Goal: Transaction & Acquisition: Purchase product/service

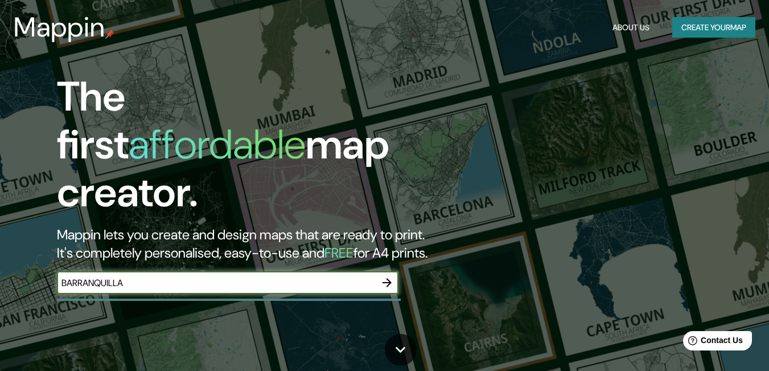
type input "BARRANQUILLA"
click at [381, 275] on icon "button" at bounding box center [387, 282] width 14 height 14
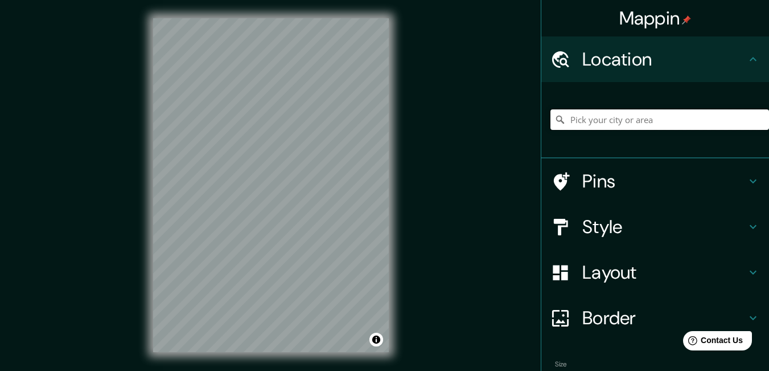
click at [632, 116] on input "Pick your city or area" at bounding box center [659, 119] width 219 height 20
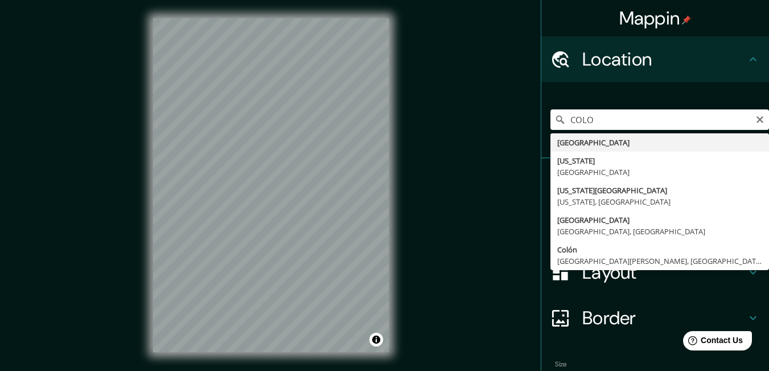
type input "[GEOGRAPHIC_DATA]"
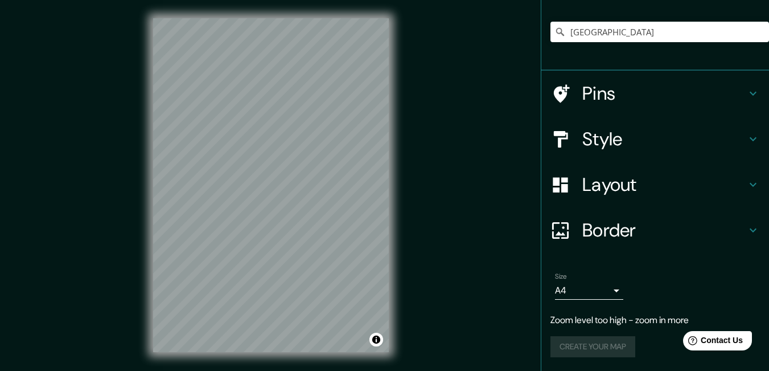
click at [590, 231] on h4 "Border" at bounding box center [664, 230] width 164 height 23
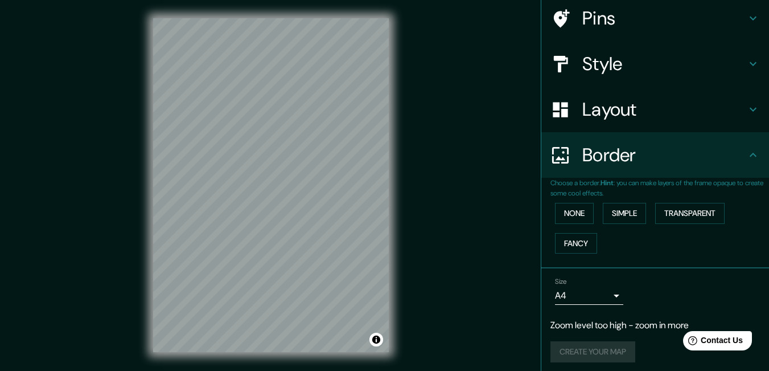
scroll to position [69, 0]
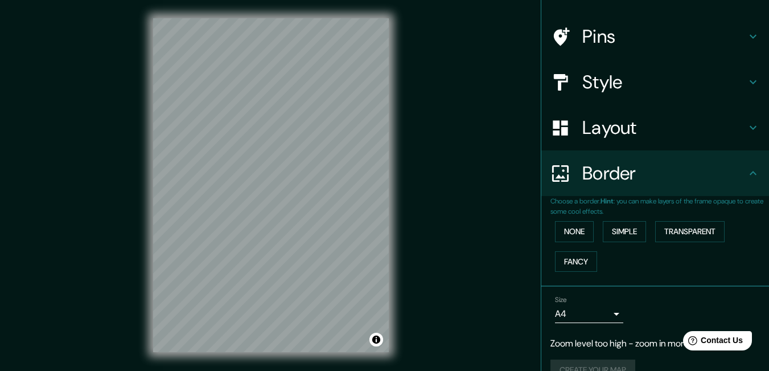
drag, startPoint x: 569, startPoint y: 255, endPoint x: 597, endPoint y: 248, distance: 29.3
click at [568, 255] on button "Fancy" at bounding box center [576, 261] width 42 height 21
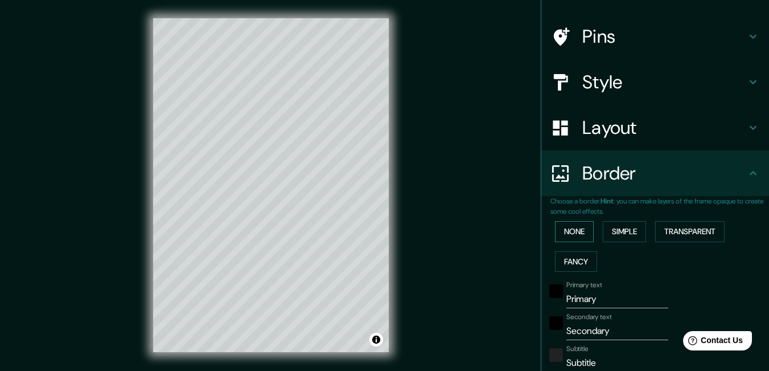
click at [569, 233] on button "None" at bounding box center [574, 231] width 39 height 21
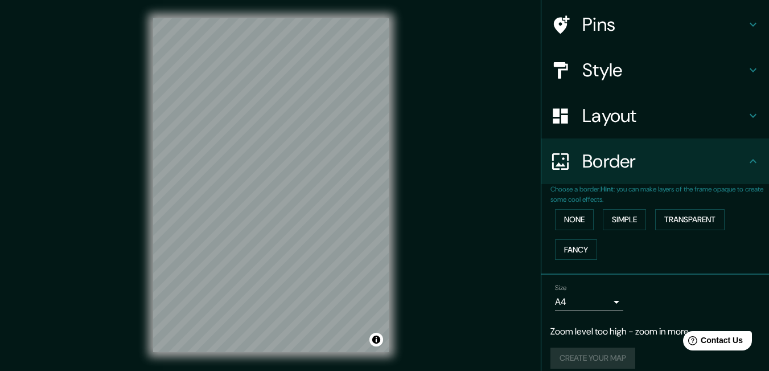
scroll to position [93, 0]
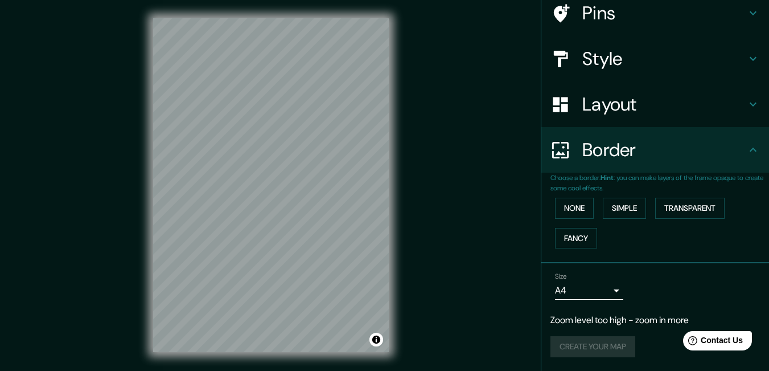
click at [571, 289] on body "Mappin Location [GEOGRAPHIC_DATA] Pins Style Layout Border Choose a border. Hin…" at bounding box center [384, 185] width 769 height 371
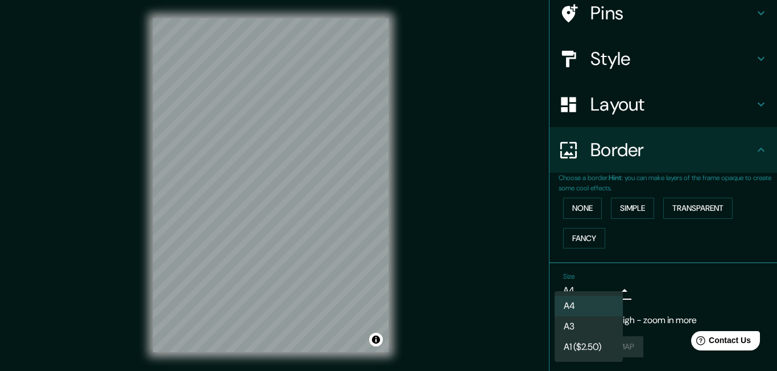
click at [652, 278] on div at bounding box center [388, 185] width 777 height 371
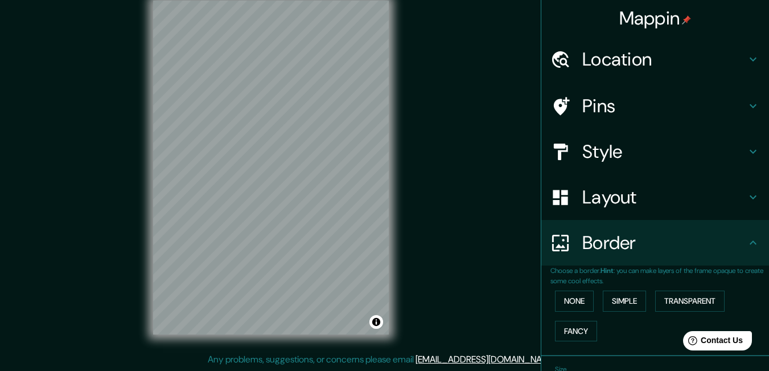
scroll to position [0, 0]
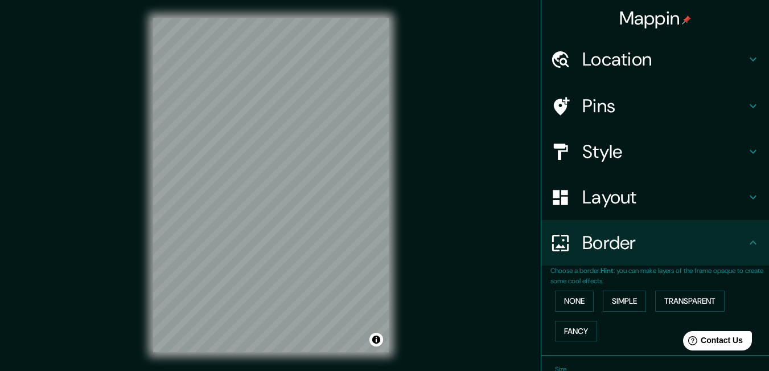
click at [616, 135] on div "Style" at bounding box center [655, 152] width 228 height 46
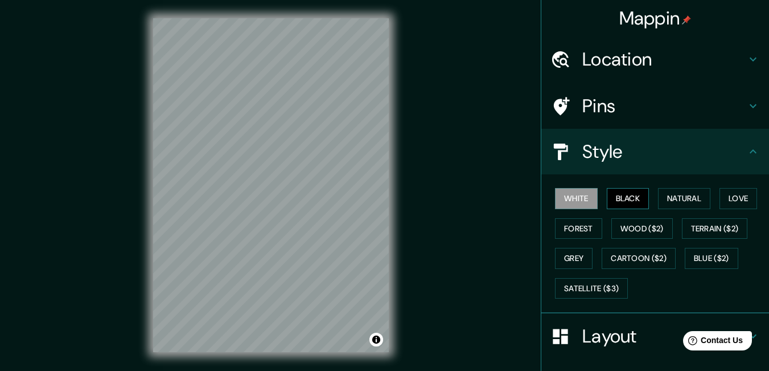
click at [620, 196] on button "Black" at bounding box center [628, 198] width 43 height 21
click at [661, 197] on button "Natural" at bounding box center [684, 198] width 52 height 21
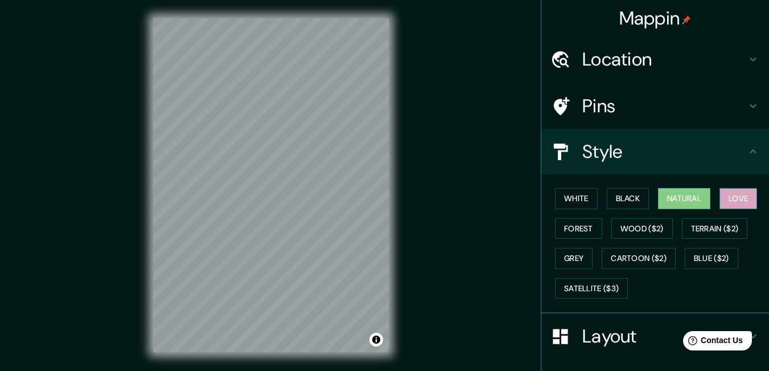
click at [726, 195] on button "Love" at bounding box center [738, 198] width 38 height 21
click at [568, 256] on button "Grey" at bounding box center [574, 258] width 38 height 21
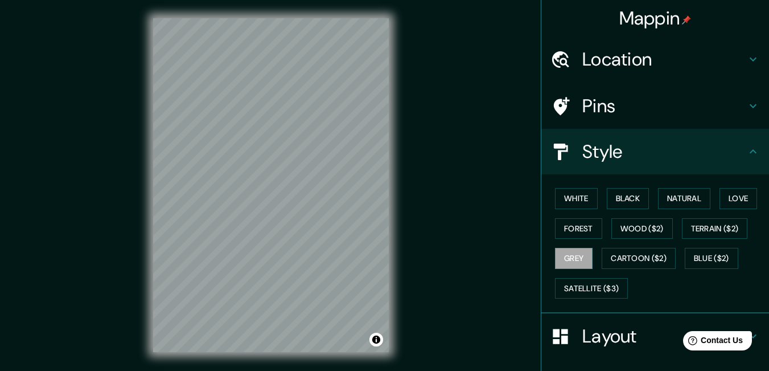
click at [607, 57] on h4 "Location" at bounding box center [664, 59] width 164 height 23
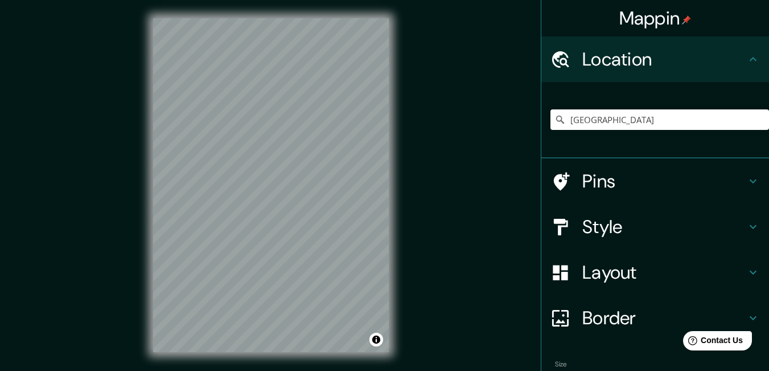
click at [756, 56] on div "Location" at bounding box center [655, 59] width 228 height 46
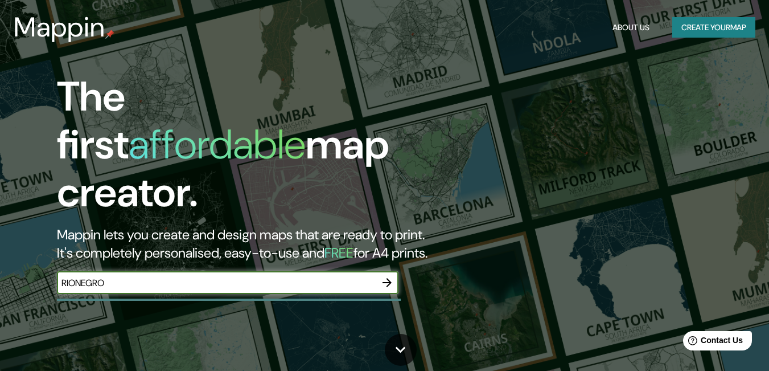
type input "RIONEGRO"
click at [383, 275] on icon "button" at bounding box center [387, 282] width 14 height 14
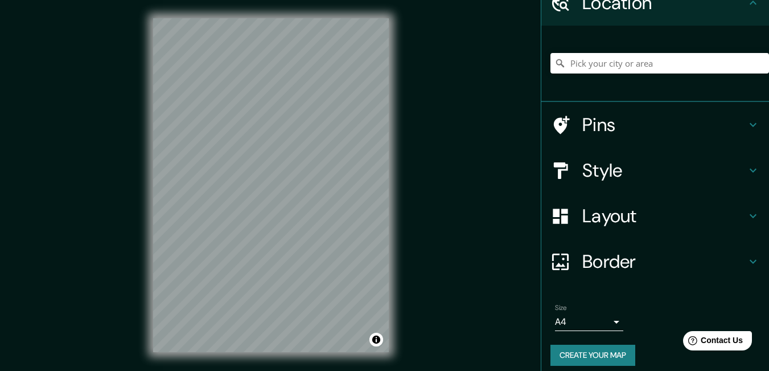
scroll to position [65, 0]
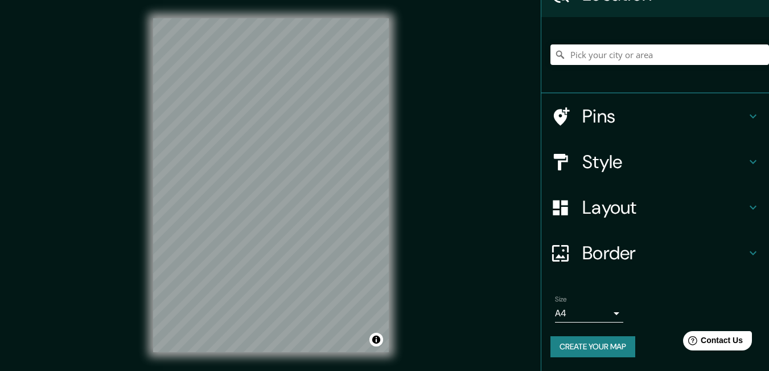
click at [737, 200] on h4 "Layout" at bounding box center [664, 207] width 164 height 23
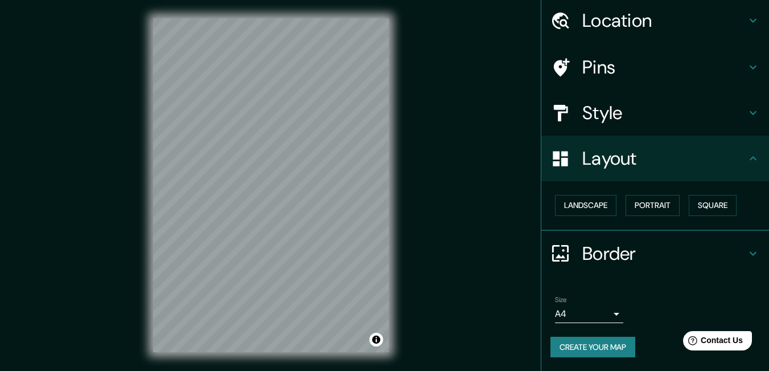
scroll to position [39, 0]
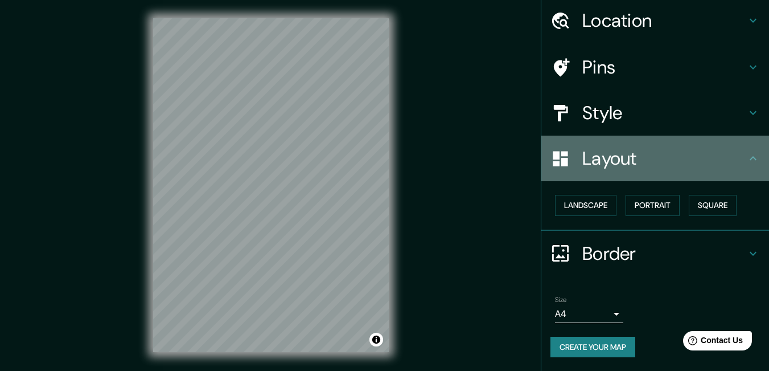
click at [690, 158] on h4 "Layout" at bounding box center [664, 158] width 164 height 23
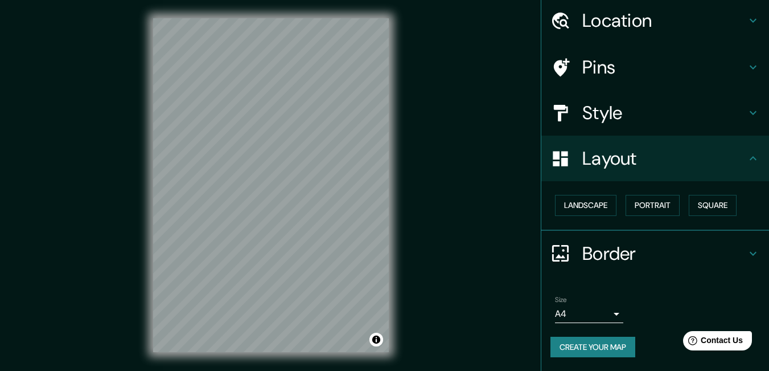
click at [714, 55] on div "Pins" at bounding box center [655, 67] width 228 height 46
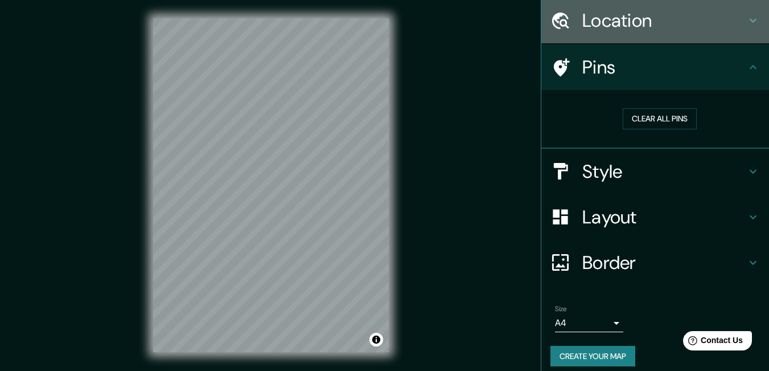
click at [707, 26] on h4 "Location" at bounding box center [664, 20] width 164 height 23
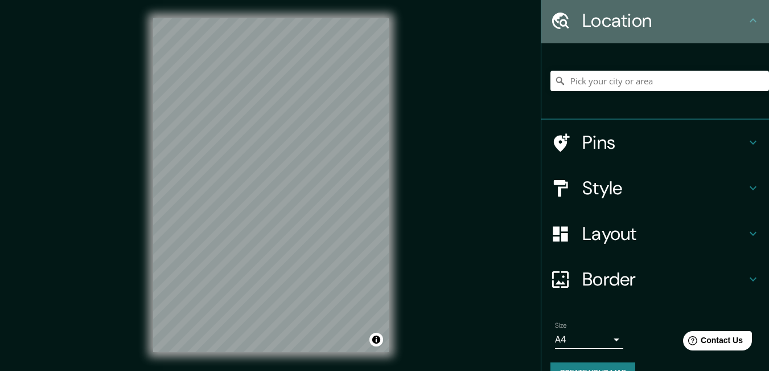
click at [750, 19] on icon at bounding box center [753, 20] width 7 height 4
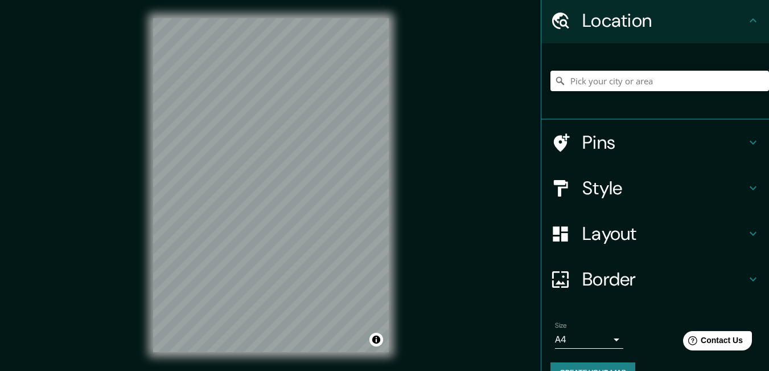
click at [671, 86] on input "Pick your city or area" at bounding box center [659, 81] width 219 height 20
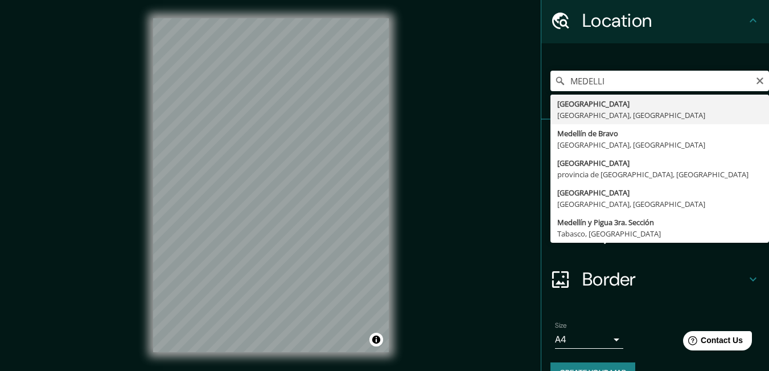
type input "Medellín, Antioquia, Colombia"
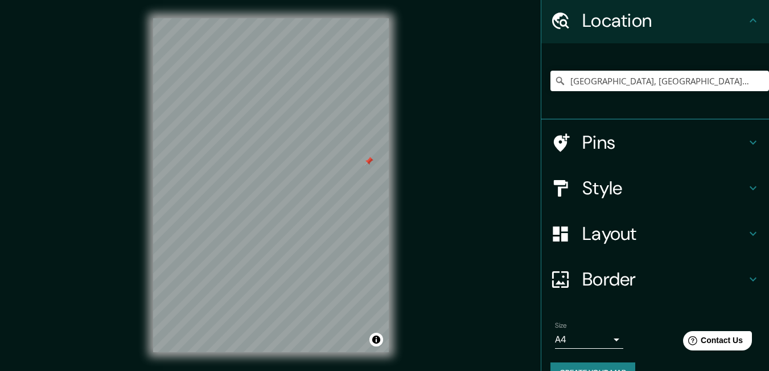
click at [418, 140] on div "Mappin Location Medellín, Antioquia, Colombia Pins Style Layout Border Choose a…" at bounding box center [384, 194] width 769 height 388
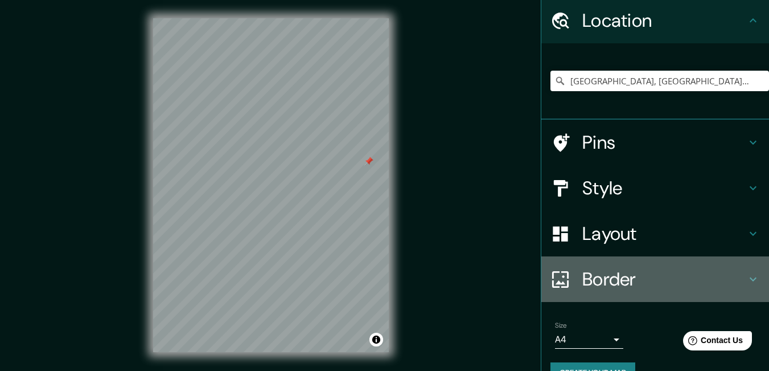
click at [616, 289] on h4 "Border" at bounding box center [664, 279] width 164 height 23
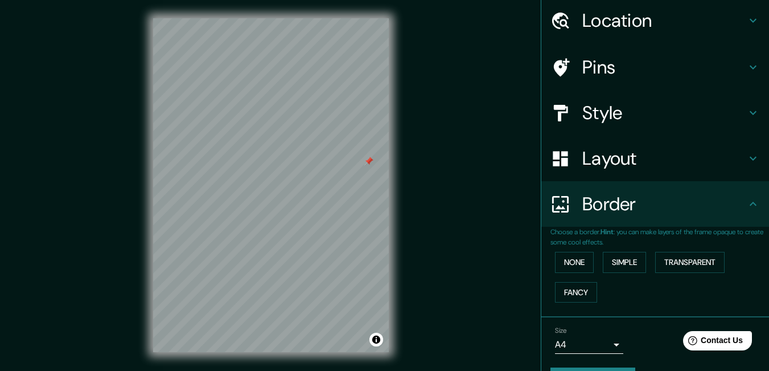
click at [604, 154] on h4 "Layout" at bounding box center [664, 158] width 164 height 23
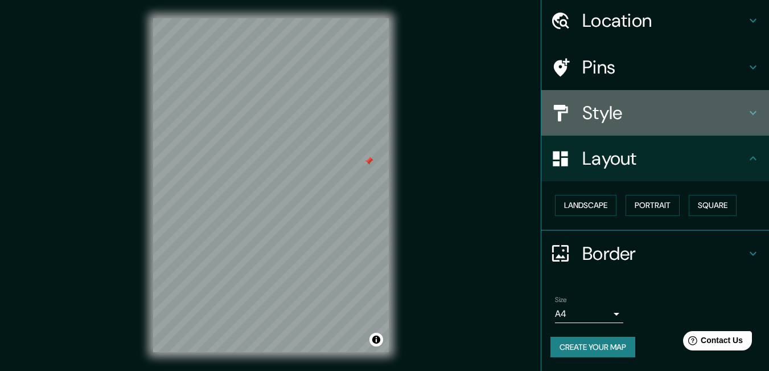
click at [614, 115] on h4 "Style" at bounding box center [664, 112] width 164 height 23
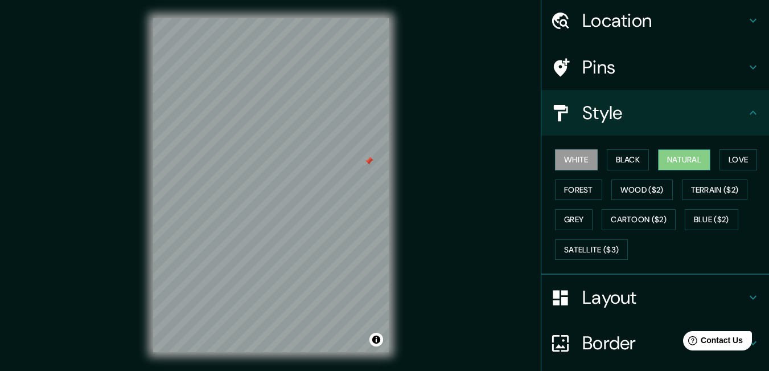
click at [693, 168] on button "Natural" at bounding box center [684, 159] width 52 height 21
click at [619, 163] on button "Black" at bounding box center [628, 159] width 43 height 21
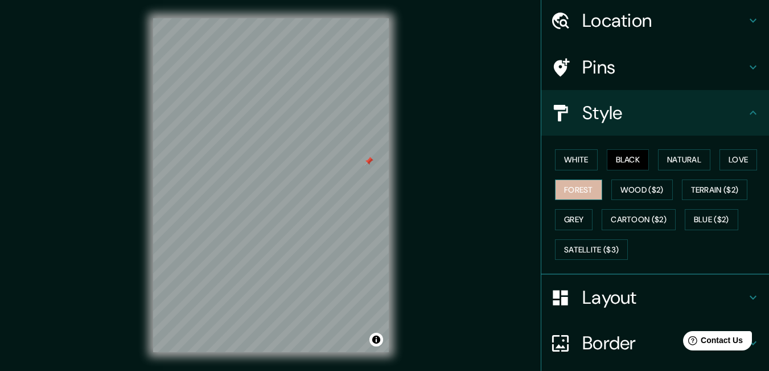
click at [587, 190] on button "Forest" at bounding box center [578, 189] width 47 height 21
click at [700, 184] on button "Terrain ($2)" at bounding box center [715, 189] width 66 height 21
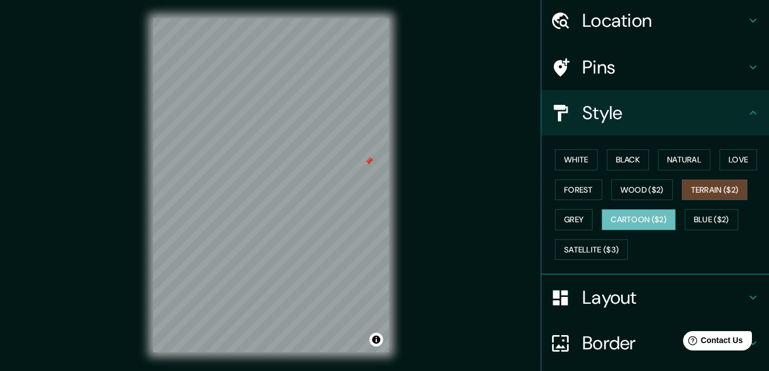
click at [635, 217] on button "Cartoon ($2)" at bounding box center [639, 219] width 74 height 21
click at [573, 217] on button "Grey" at bounding box center [574, 219] width 38 height 21
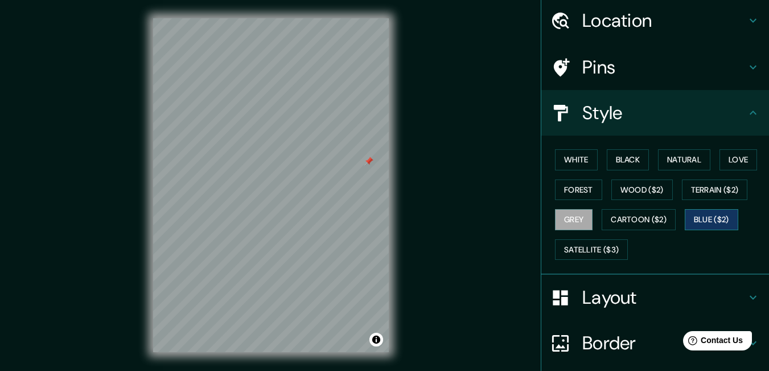
click at [723, 217] on button "Blue ($2)" at bounding box center [712, 219] width 54 height 21
click at [583, 246] on button "Satellite ($3)" at bounding box center [591, 249] width 73 height 21
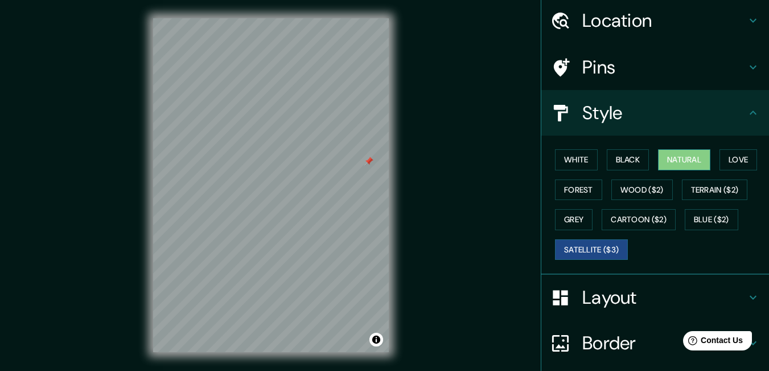
click at [658, 151] on button "Natural" at bounding box center [684, 159] width 52 height 21
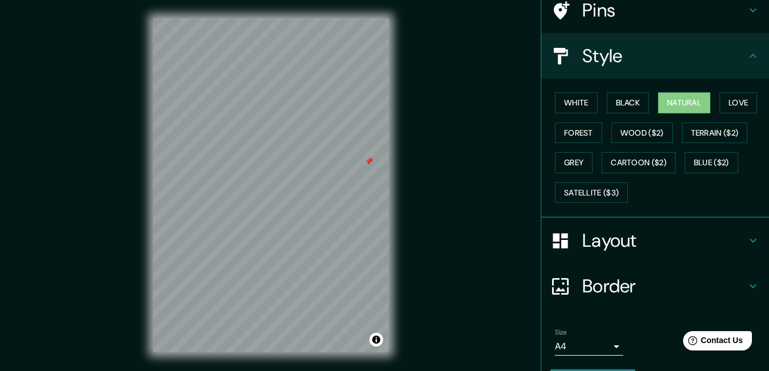
scroll to position [129, 0]
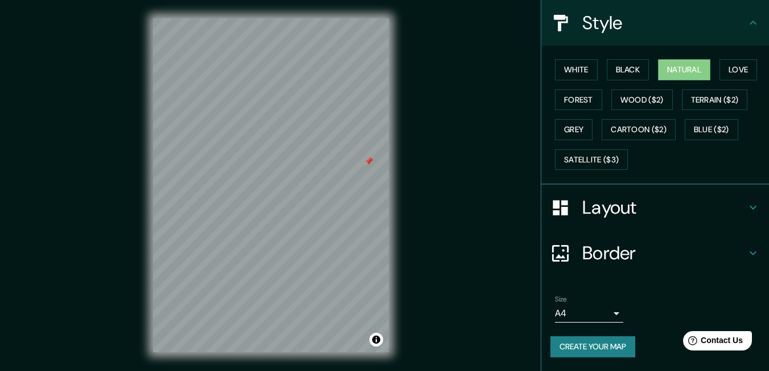
drag, startPoint x: 602, startPoint y: 343, endPoint x: 588, endPoint y: 330, distance: 18.9
click at [600, 343] on button "Create your map" at bounding box center [592, 346] width 85 height 21
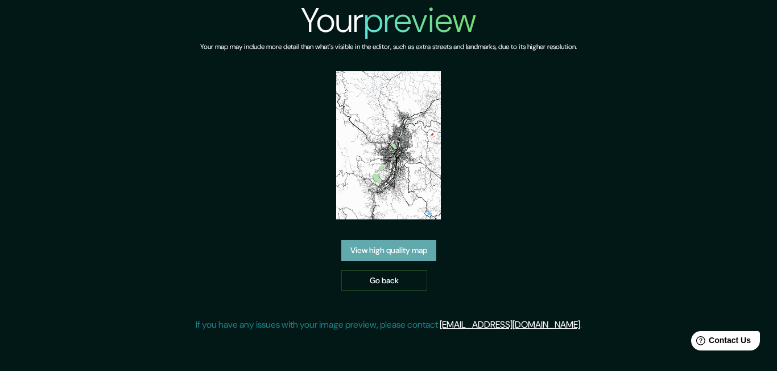
click at [368, 247] on link "View high quality map" at bounding box center [389, 250] width 95 height 21
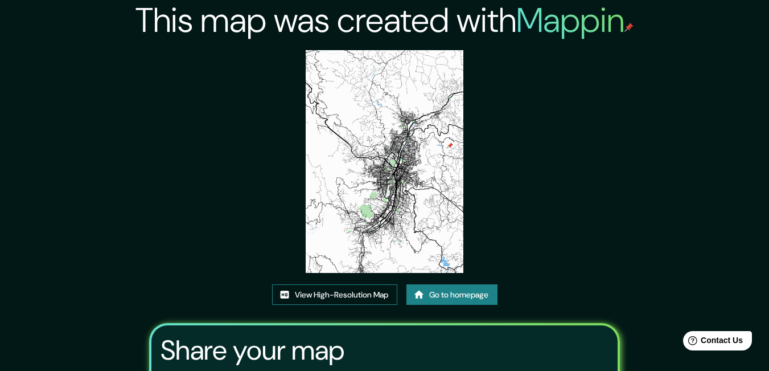
drag, startPoint x: 356, startPoint y: 297, endPoint x: 349, endPoint y: 294, distance: 7.4
click at [355, 296] on link "View High-Resolution Map" at bounding box center [334, 294] width 125 height 21
